Goal: Find contact information: Find contact information

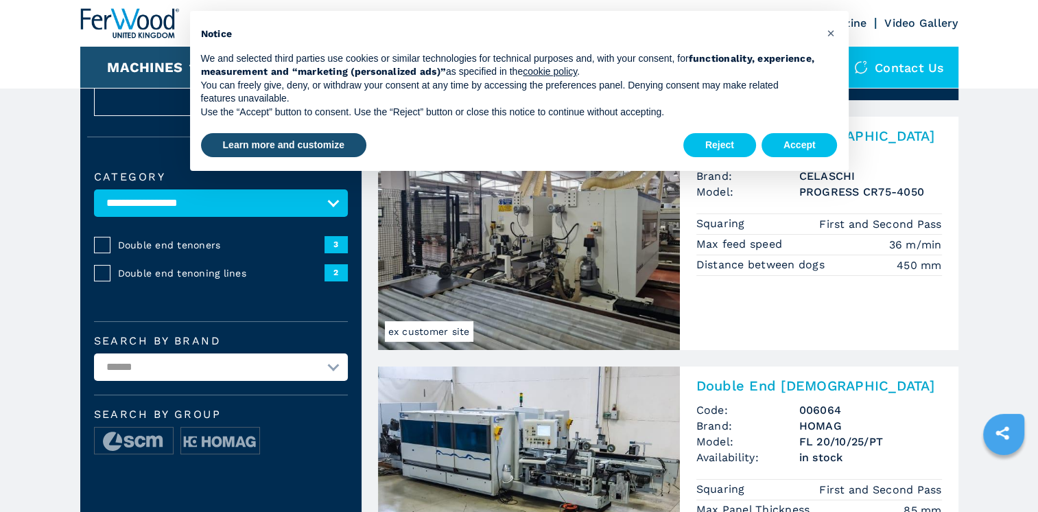
scroll to position [69, 0]
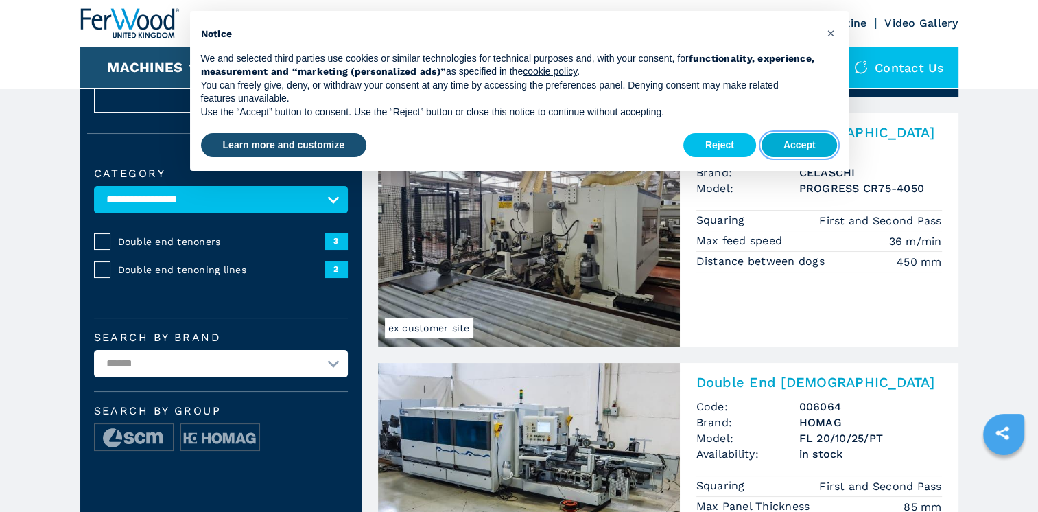
click at [785, 151] on button "Accept" at bounding box center [799, 145] width 76 height 25
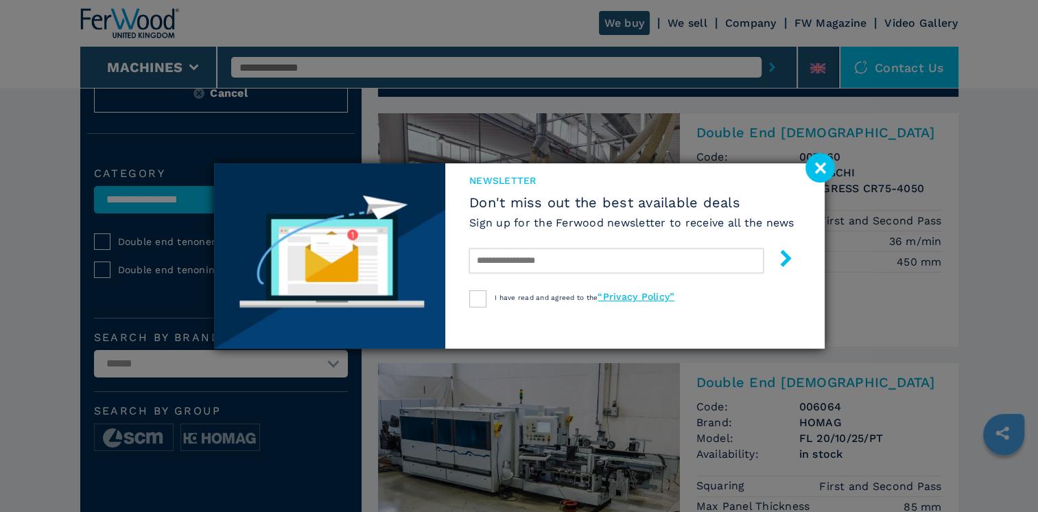
click at [523, 258] on input "text" at bounding box center [616, 260] width 294 height 25
type input "**********"
click at [471, 292] on div at bounding box center [477, 298] width 17 height 17
click at [788, 255] on icon "submit-button" at bounding box center [785, 258] width 17 height 17
click at [817, 165] on image at bounding box center [819, 167] width 29 height 29
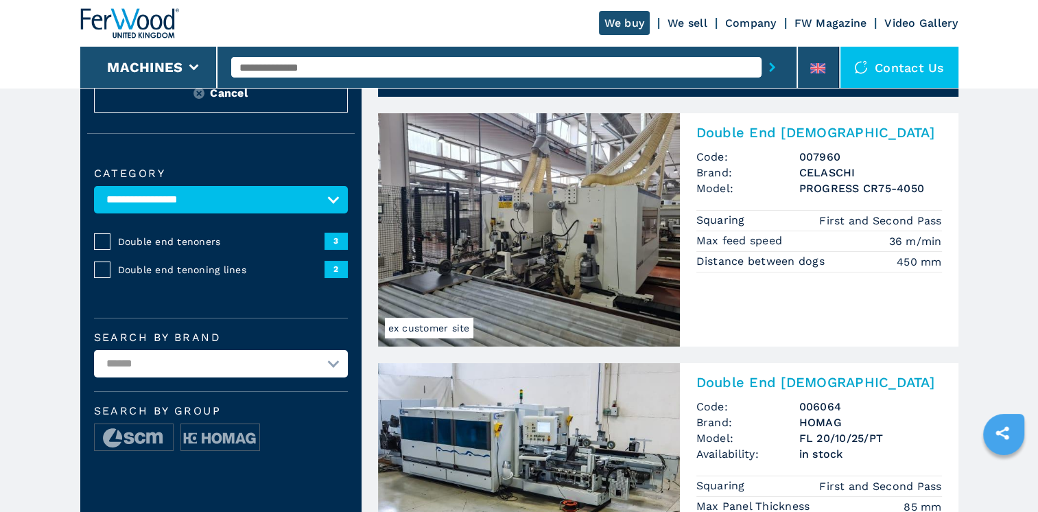
click at [757, 23] on link "Company" at bounding box center [750, 22] width 51 height 13
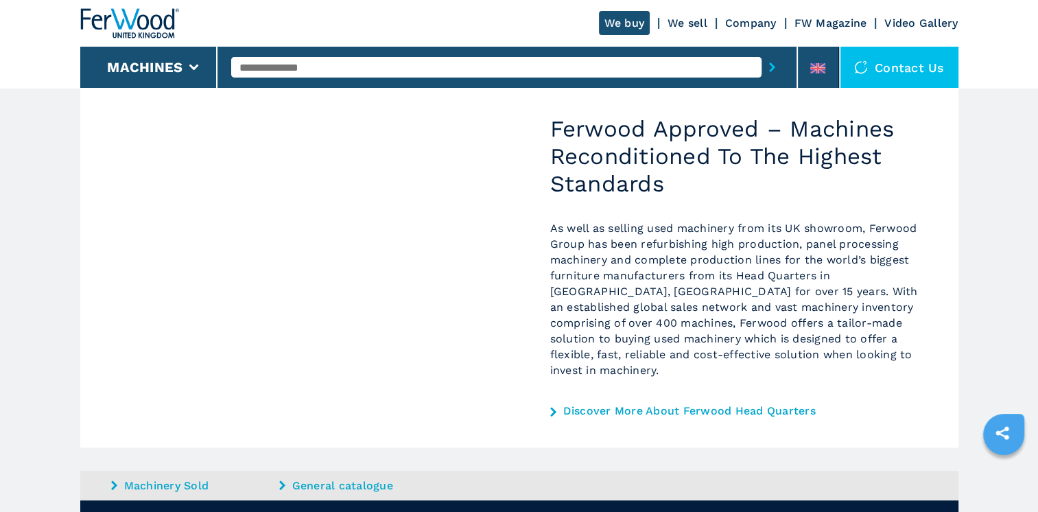
scroll to position [944, 0]
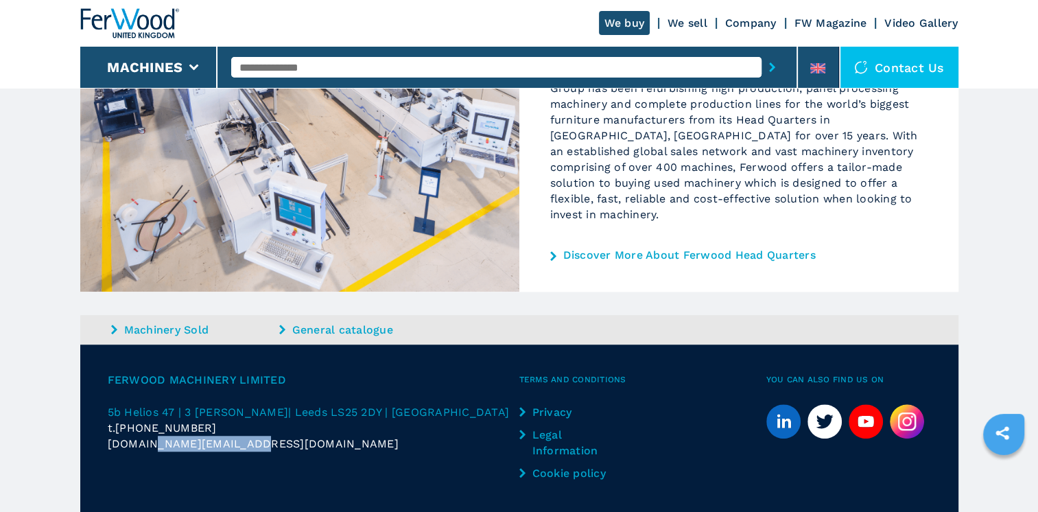
drag, startPoint x: 143, startPoint y: 397, endPoint x: 249, endPoint y: 414, distance: 107.8
click at [249, 414] on div "Ferwood Machinery Limited 5b Helios 47 | [STREET_ADDRESS][PERSON_NAME] t. [PHON…" at bounding box center [314, 430] width 412 height 116
drag, startPoint x: 249, startPoint y: 414, endPoint x: 320, endPoint y: 418, distance: 71.5
click at [320, 418] on div "Ferwood Machinery Limited 5b Helios 47 | [STREET_ADDRESS][PERSON_NAME] t. [PHON…" at bounding box center [314, 430] width 412 height 116
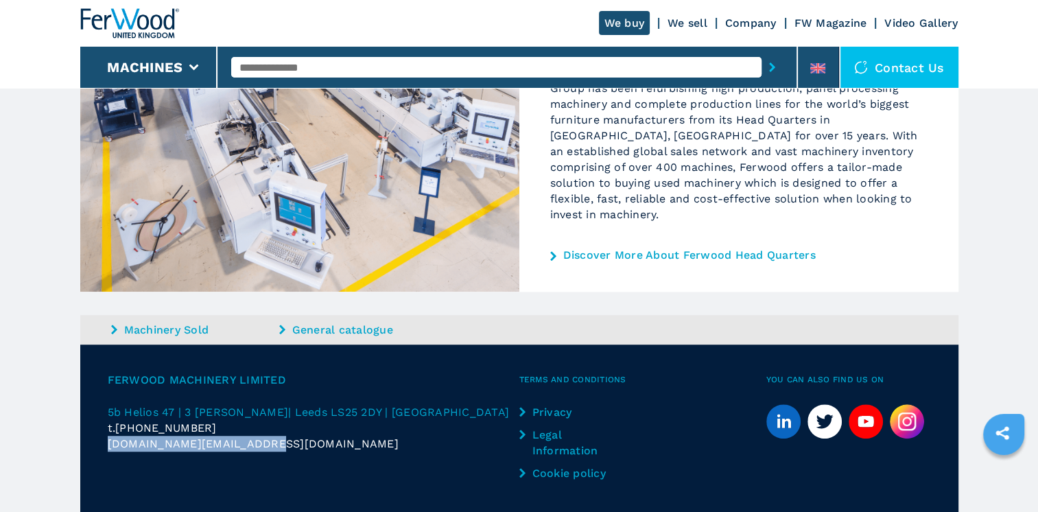
drag, startPoint x: 102, startPoint y: 394, endPoint x: 274, endPoint y: 399, distance: 172.3
click at [274, 399] on div "Ferwood Machinery Limited 5b Helios 47 | [STREET_ADDRESS][PERSON_NAME] t. [PHON…" at bounding box center [519, 429] width 878 height 171
copy span "[DOMAIN_NAME][EMAIL_ADDRESS][DOMAIN_NAME]"
